Goal: Task Accomplishment & Management: Manage account settings

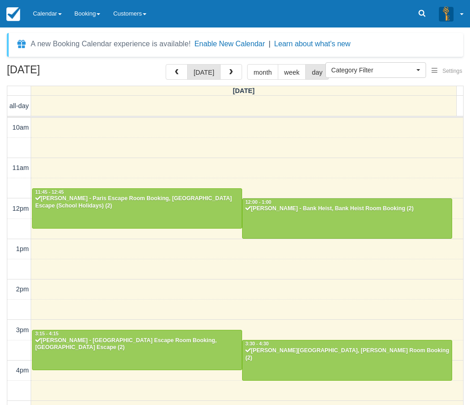
select select
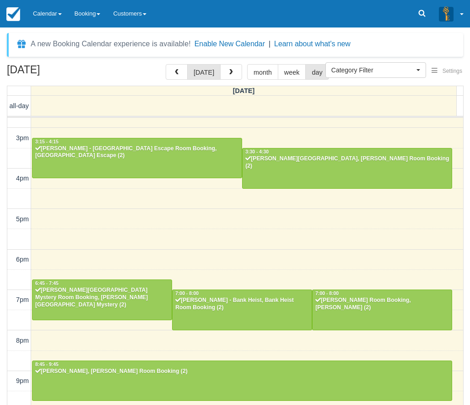
click at [42, 9] on link "Calendar" at bounding box center [48, 13] width 42 height 27
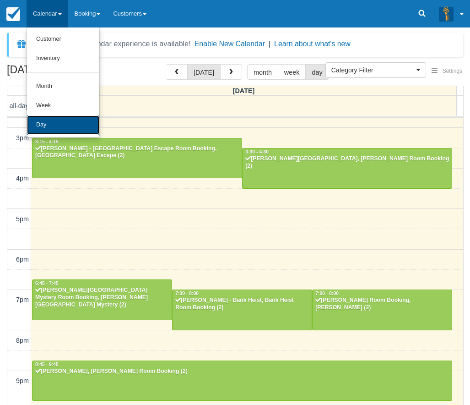
click at [44, 117] on link "Day" at bounding box center [63, 124] width 72 height 19
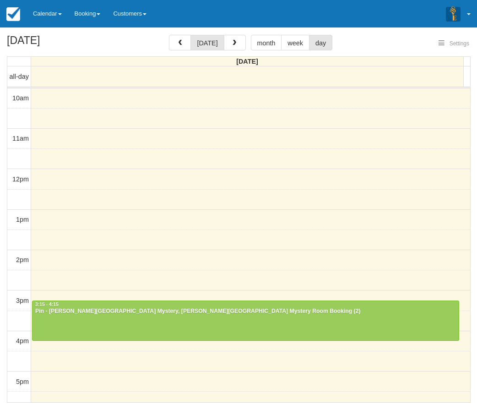
select select
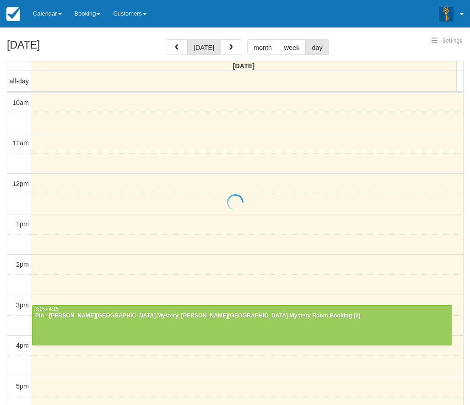
select select
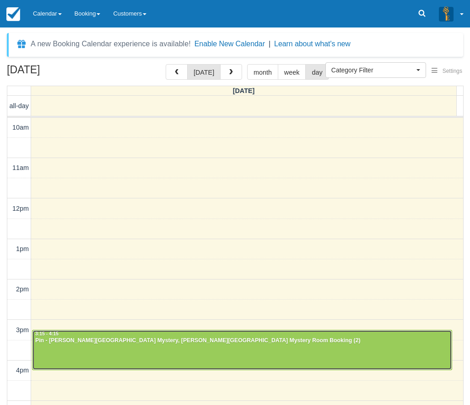
click at [123, 359] on div at bounding box center [241, 349] width 419 height 39
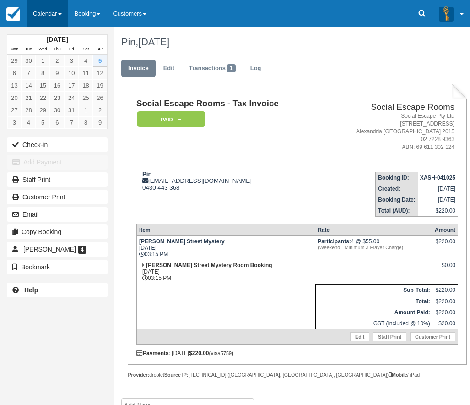
click at [53, 9] on link "Calendar" at bounding box center [48, 13] width 42 height 27
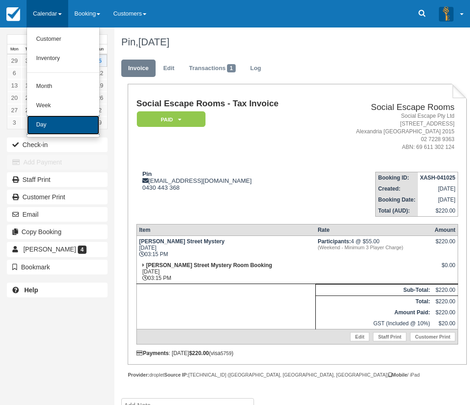
click at [49, 124] on link "Day" at bounding box center [63, 124] width 72 height 19
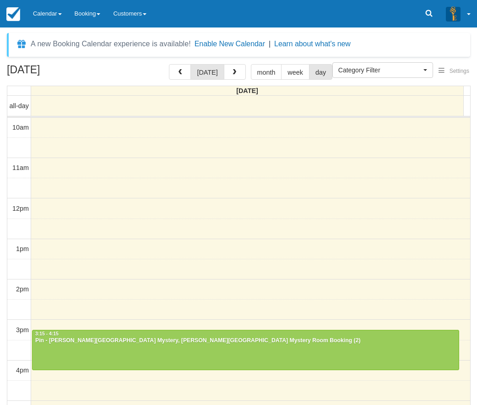
select select
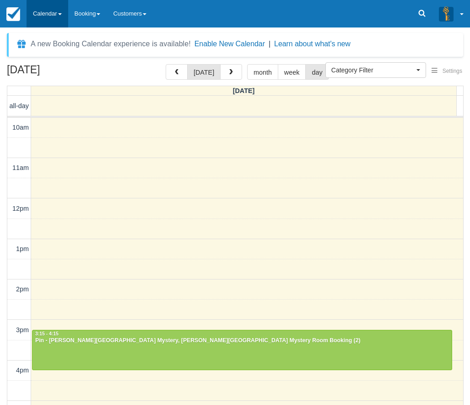
click at [48, 18] on link "Calendar" at bounding box center [48, 13] width 42 height 27
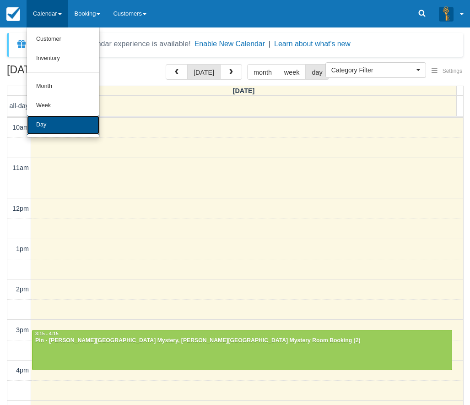
click at [49, 125] on link "Day" at bounding box center [63, 124] width 72 height 19
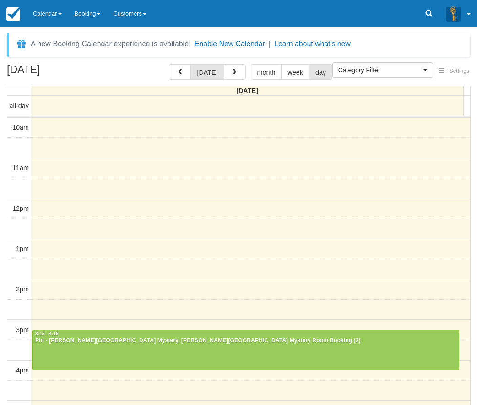
select select
